Goal: Information Seeking & Learning: Learn about a topic

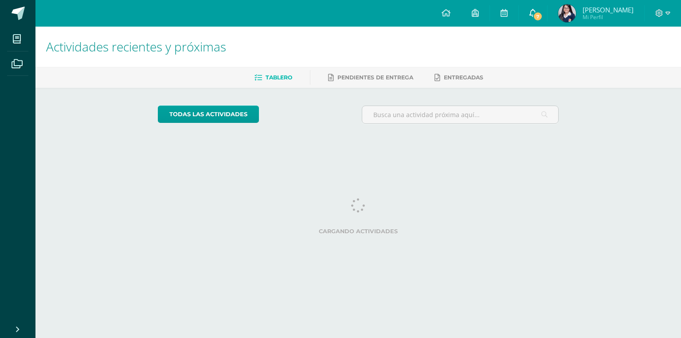
click at [539, 20] on span "7" at bounding box center [538, 17] width 10 height 10
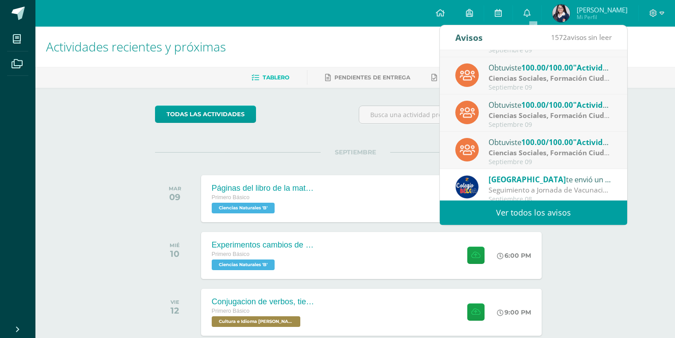
scroll to position [147, 0]
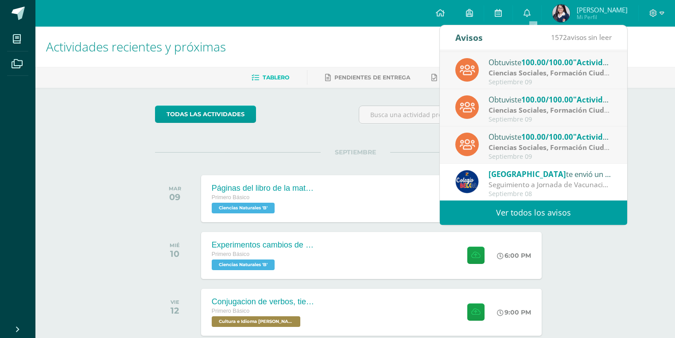
click at [520, 142] on strong "Ciencias Sociales, Formación Ciudadana e Interculturalidad" at bounding box center [590, 147] width 203 height 10
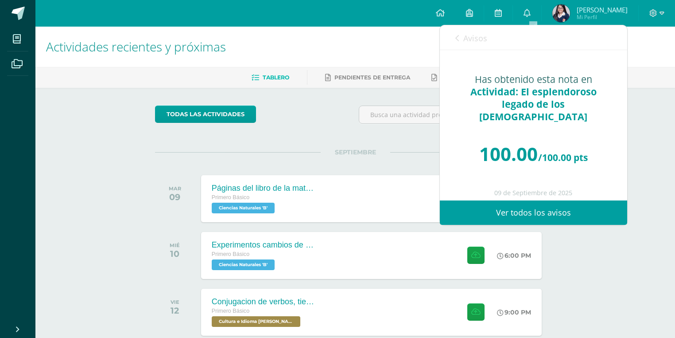
click at [461, 38] on link "Avisos" at bounding box center [472, 37] width 32 height 25
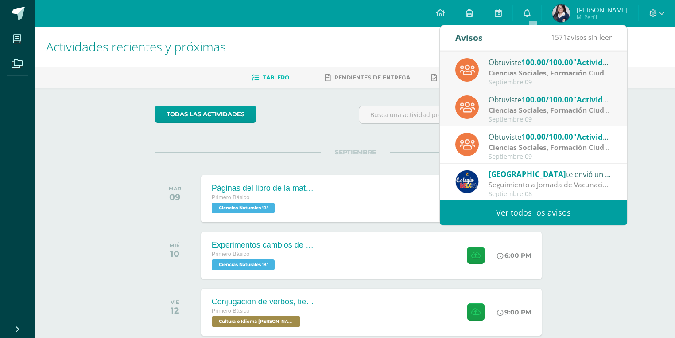
click at [534, 117] on div "Septiembre 09" at bounding box center [550, 120] width 123 height 8
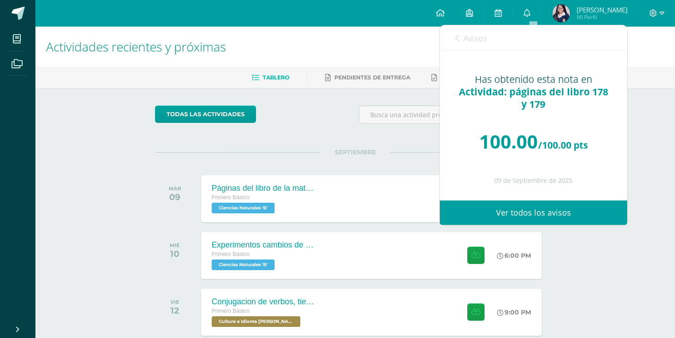
click at [477, 39] on span "Avisos" at bounding box center [476, 38] width 24 height 11
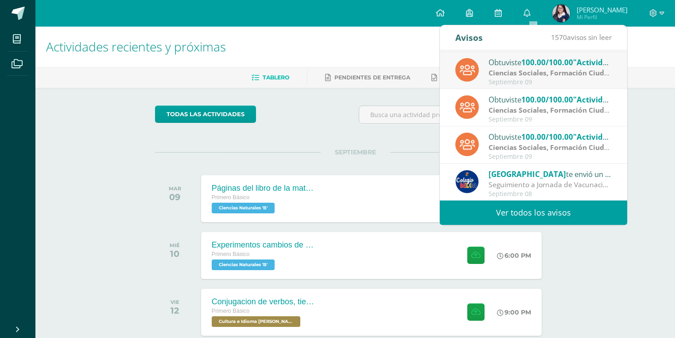
click at [521, 63] on div "Obtuviste 100.00/100.00 "Actividad: páginas del libro 188 y 189" en Ciencias So…" at bounding box center [550, 62] width 123 height 12
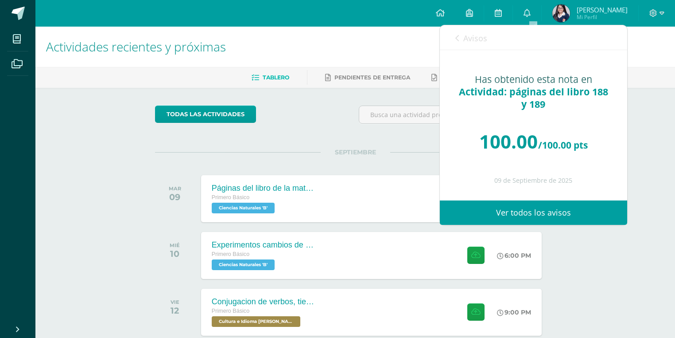
click at [478, 43] on span "Avisos" at bounding box center [476, 38] width 24 height 11
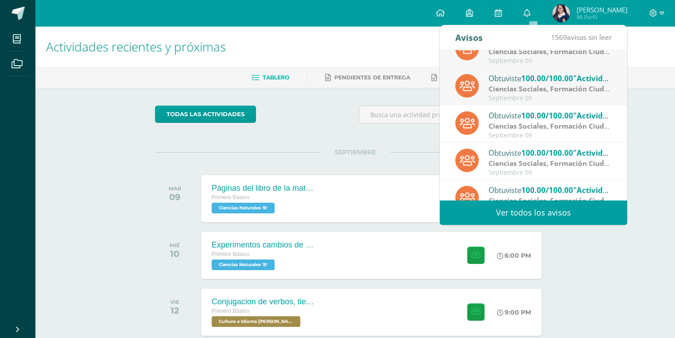
scroll to position [76, 0]
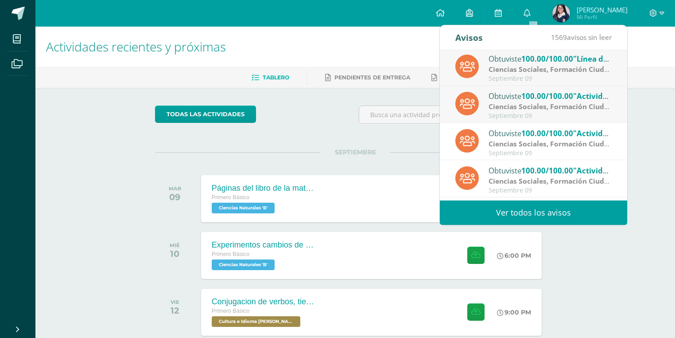
click at [503, 97] on div "Obtuviste 100.00/100.00 "Actividad: páginas del libro 198 y 199" en Ciencias So…" at bounding box center [550, 96] width 123 height 12
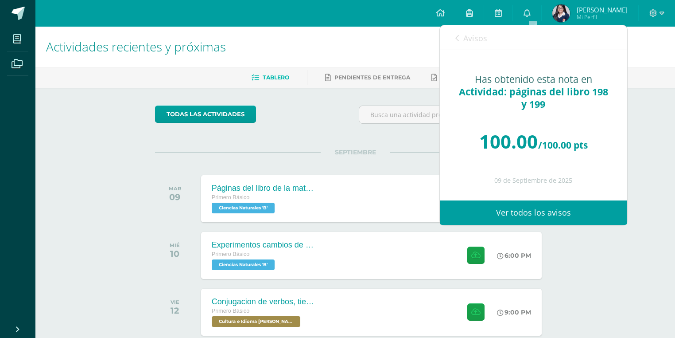
click at [479, 41] on span "Avisos" at bounding box center [476, 38] width 24 height 11
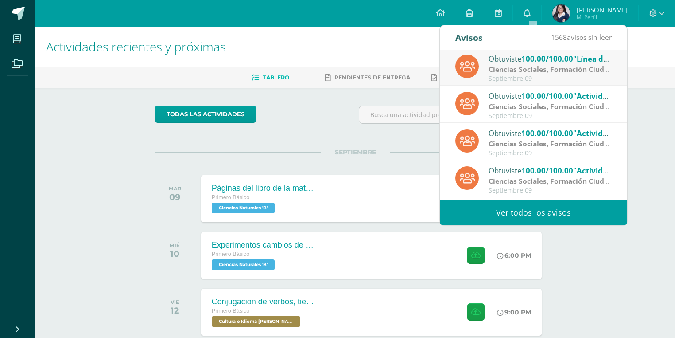
click at [520, 70] on strong "Ciencias Sociales, Formación Ciudadana e Interculturalidad" at bounding box center [590, 69] width 203 height 10
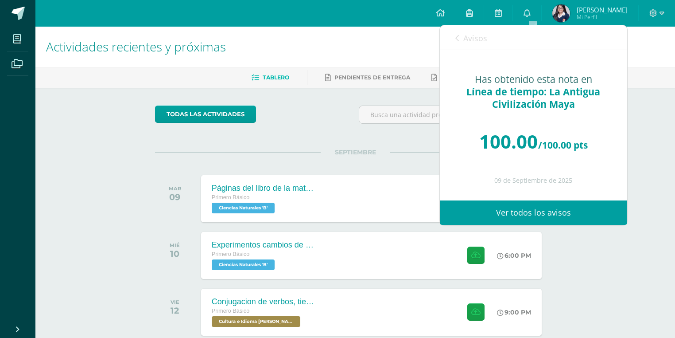
click at [346, 130] on div "todas las Actividades No tienes actividades Échale un vistazo a los demás perío…" at bounding box center [355, 294] width 437 height 412
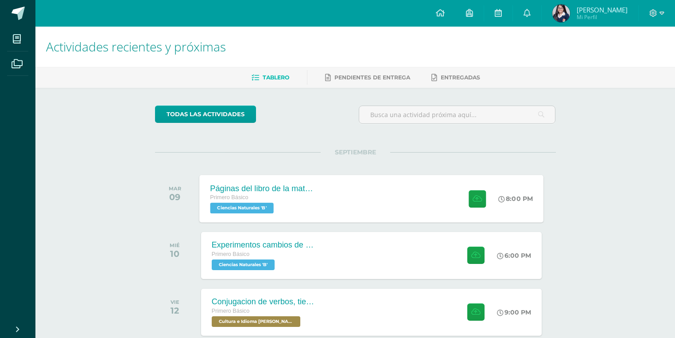
click at [335, 194] on div "Páginas del libro de la materia Primero Básico Ciencias Naturales 'B' 8:00 PM P…" at bounding box center [371, 198] width 344 height 47
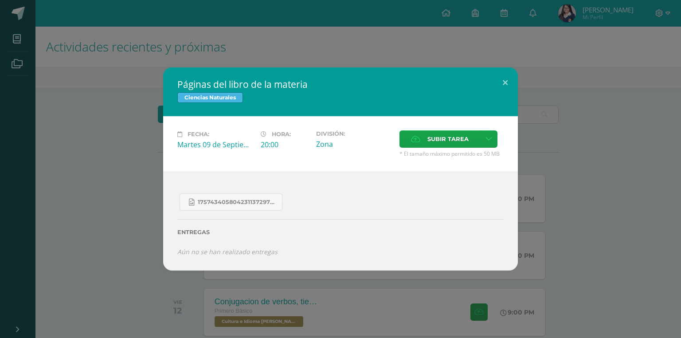
click at [548, 180] on div "Páginas del libro de la materia Ciencias Naturales Fecha: [DATE] Hora: 20:00 Di…" at bounding box center [341, 168] width 674 height 203
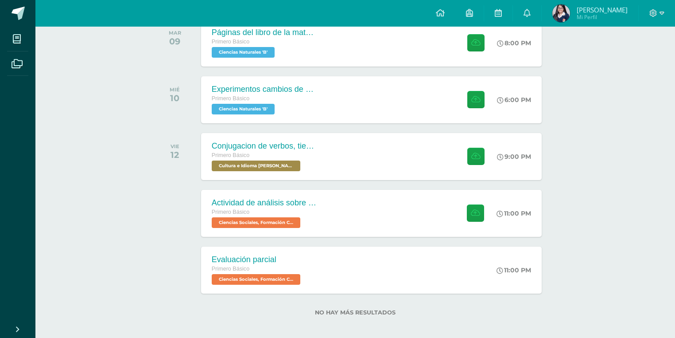
scroll to position [161, 0]
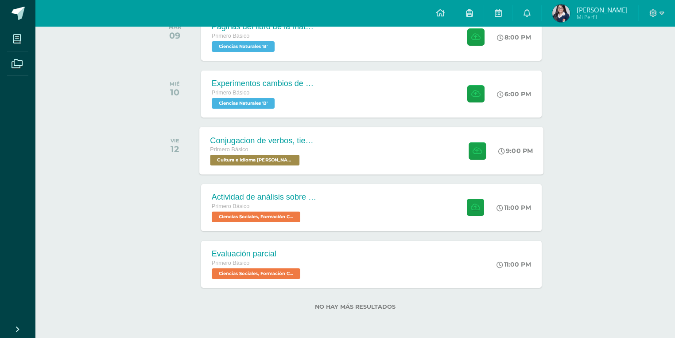
click at [328, 142] on div "Conjugacion de verbos, tiempo pasado en Kaqchikel Primero Básico Cultura e Idio…" at bounding box center [371, 150] width 344 height 47
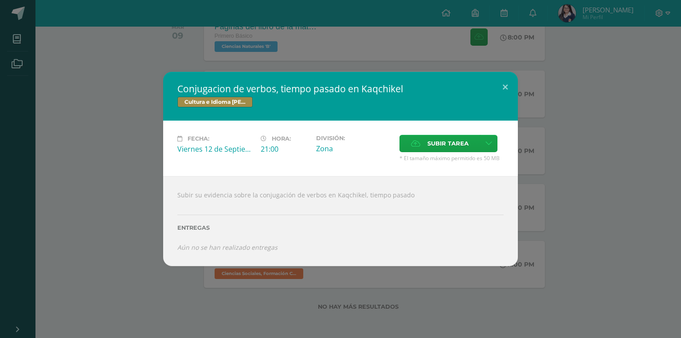
click at [604, 156] on div "Conjugacion de verbos, tiempo pasado en Kaqchikel Cultura e Idioma Maya Garífun…" at bounding box center [341, 169] width 674 height 194
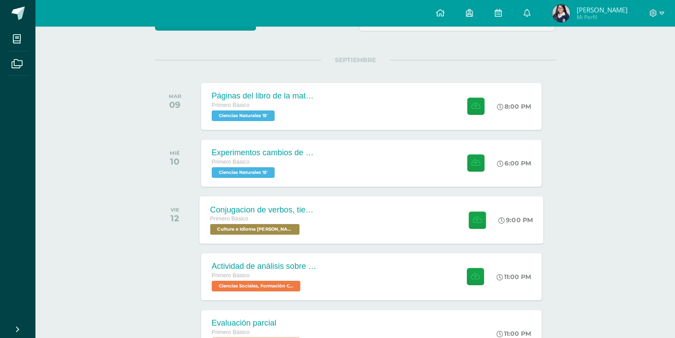
scroll to position [90, 0]
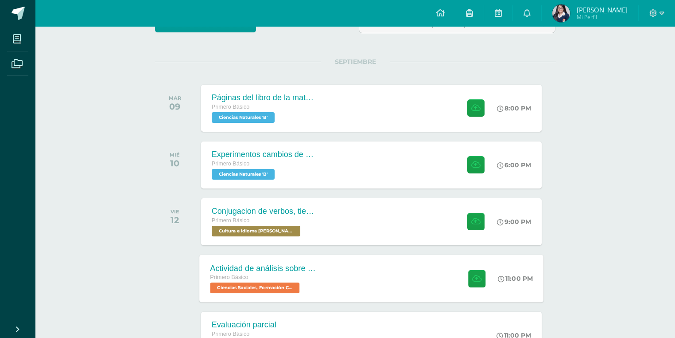
click at [347, 265] on div "Actividad de análisis sobre Derechos Humanos Primero Básico Ciencias Sociales, …" at bounding box center [371, 277] width 344 height 47
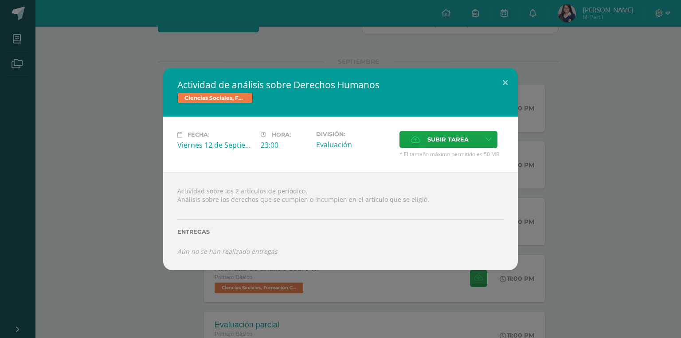
click at [680, 165] on div "Actividad de análisis sobre Derechos Humanos Ciencias Sociales, Formación Ciuda…" at bounding box center [340, 169] width 681 height 338
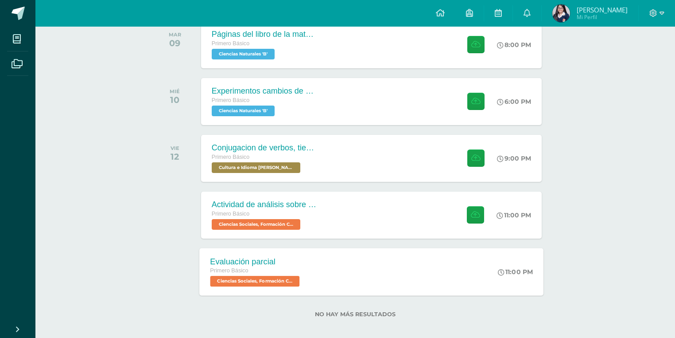
scroll to position [161, 0]
